Goal: Browse casually

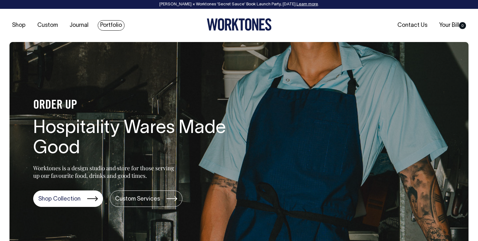
click at [112, 24] on link "Portfolio" at bounding box center [111, 25] width 27 height 10
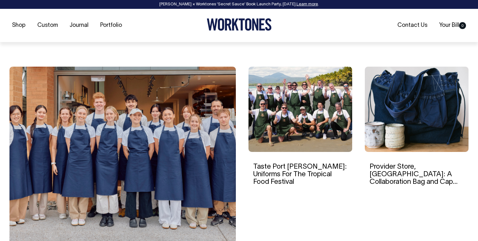
click at [151, 98] on img at bounding box center [122, 157] width 226 height 180
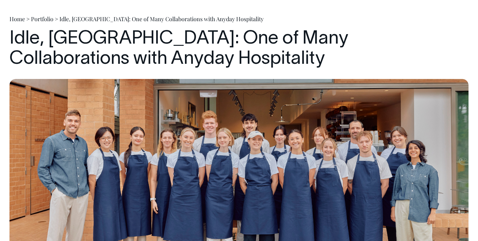
scroll to position [61, 0]
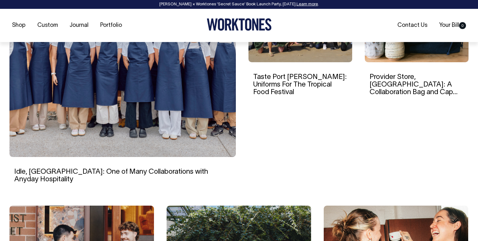
click at [71, 93] on img at bounding box center [122, 67] width 226 height 180
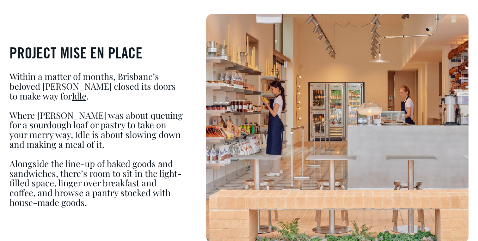
scroll to position [376, 0]
